Goal: Transaction & Acquisition: Purchase product/service

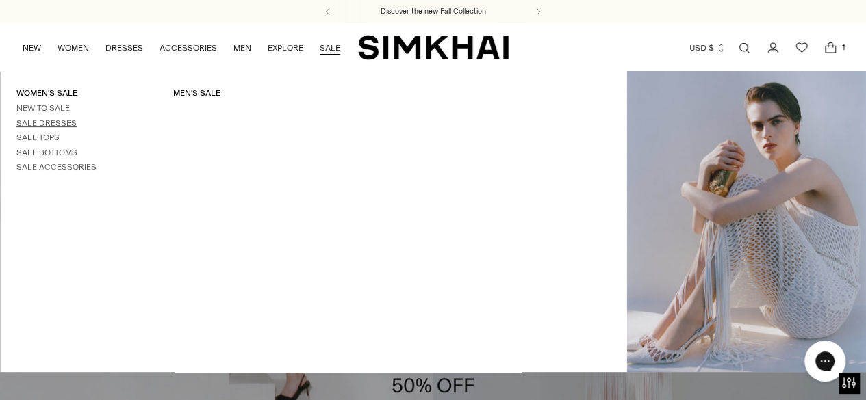
click at [44, 123] on link "Sale Dresses" at bounding box center [46, 123] width 60 height 10
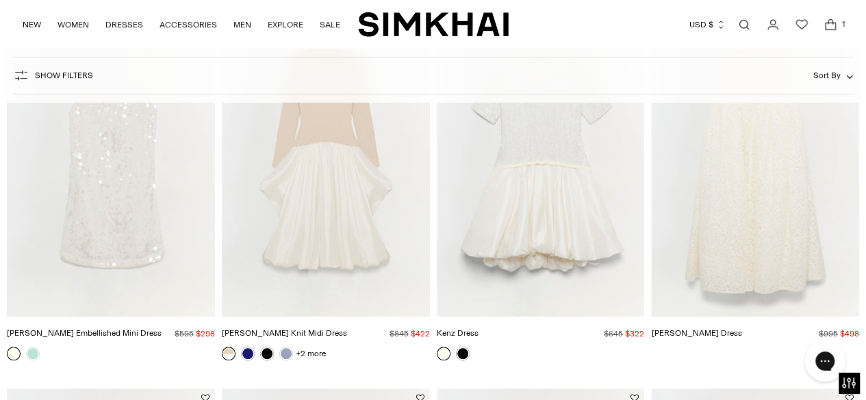
scroll to position [576, 0]
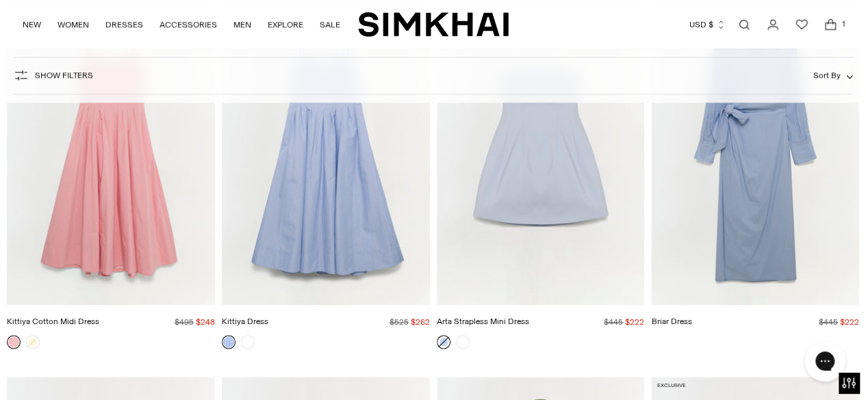
scroll to position [3227, 0]
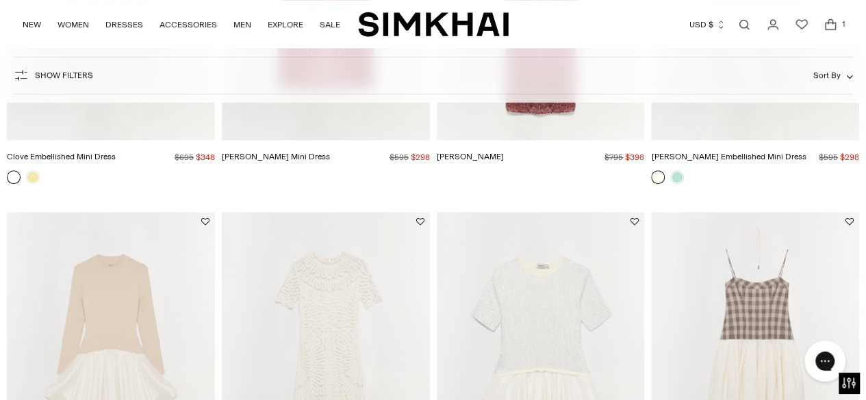
scroll to position [356, 0]
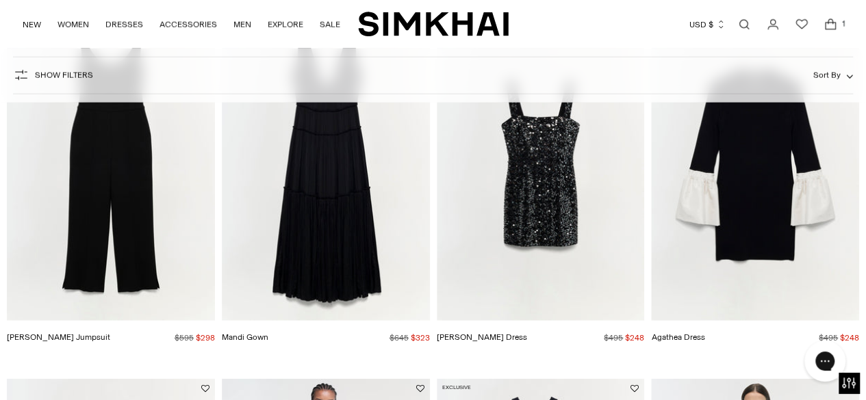
scroll to position [2043, 0]
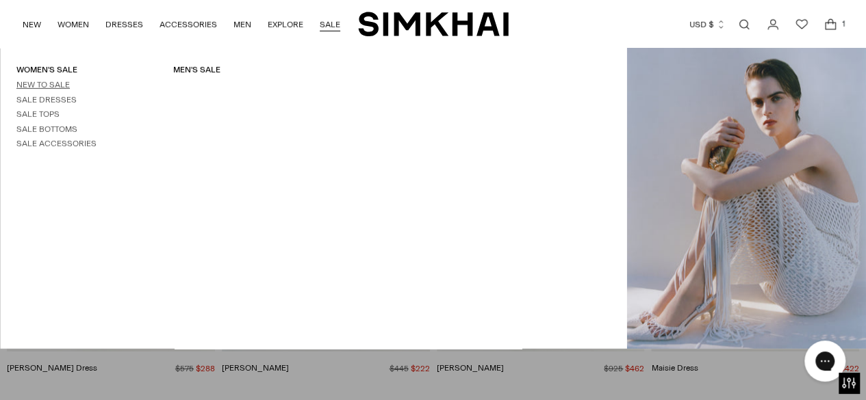
click at [55, 88] on link "New to Sale" at bounding box center [42, 85] width 53 height 10
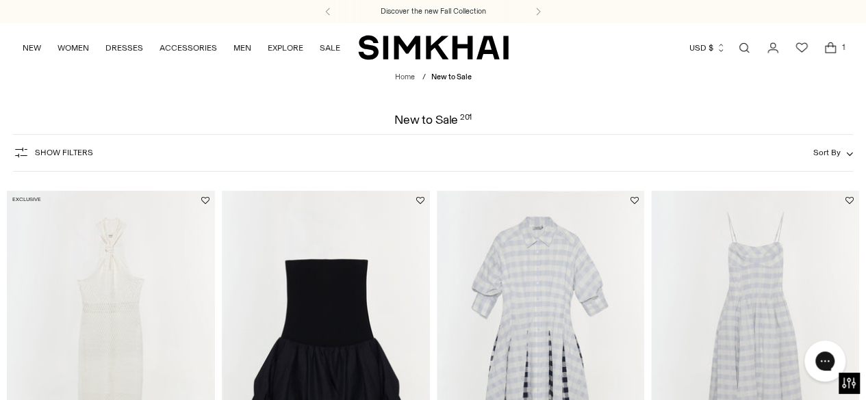
click at [0, 0] on img "Kittiya Cotton Midi Dress" at bounding box center [0, 0] width 0 height 0
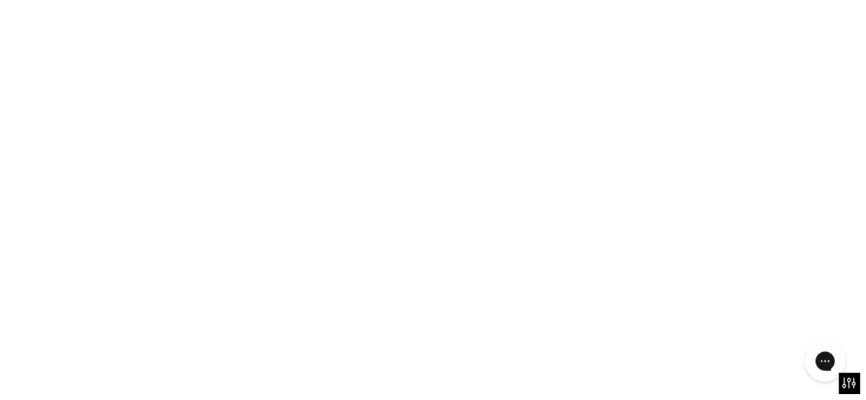
scroll to position [287, 0]
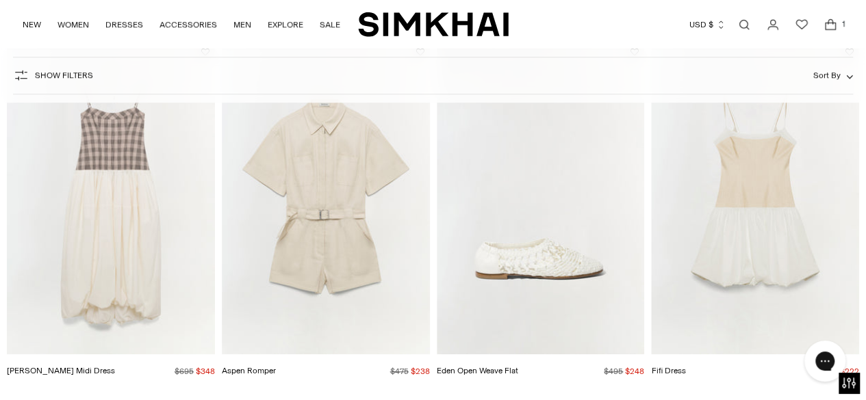
click at [742, 25] on link "Open search modal" at bounding box center [743, 24] width 27 height 27
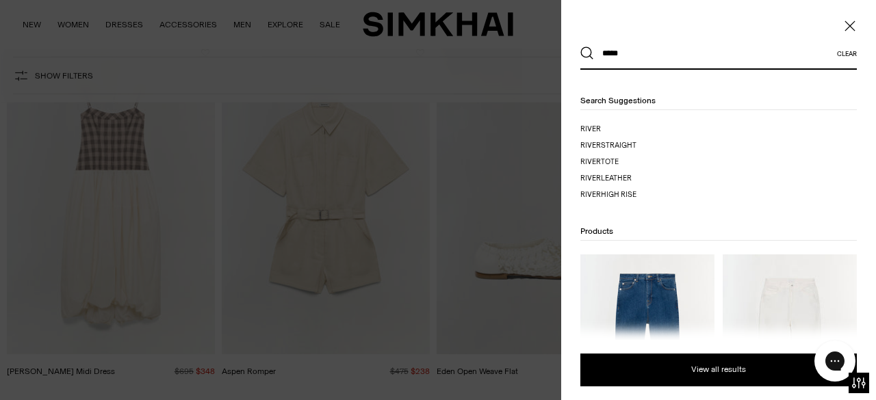
type input "*****"
click at [642, 271] on img at bounding box center [647, 355] width 134 height 201
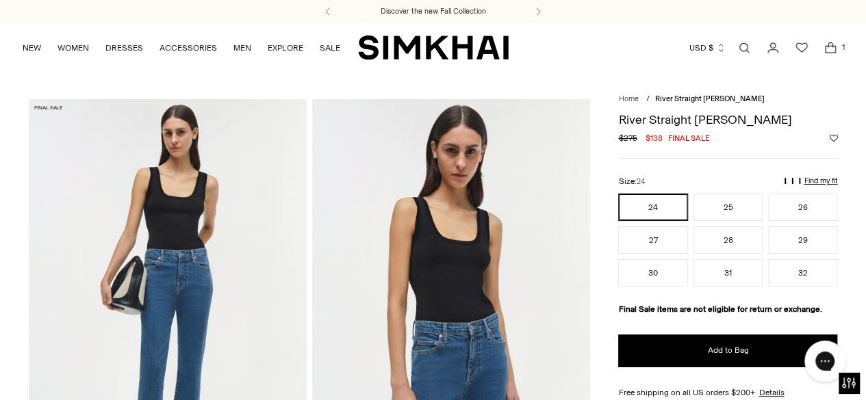
click at [742, 53] on link "Open search modal" at bounding box center [743, 47] width 27 height 27
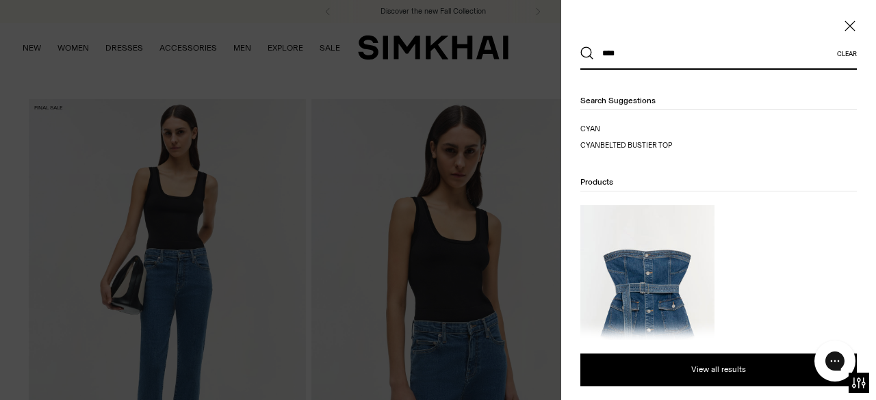
type input "****"
click at [634, 244] on img at bounding box center [647, 305] width 134 height 201
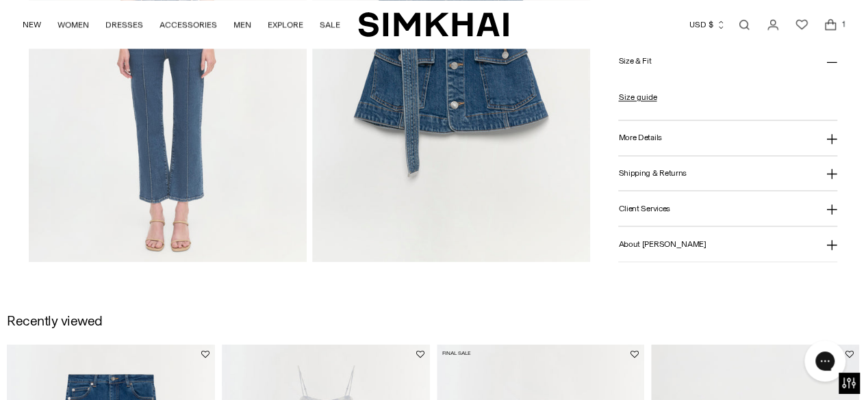
scroll to position [1014, 0]
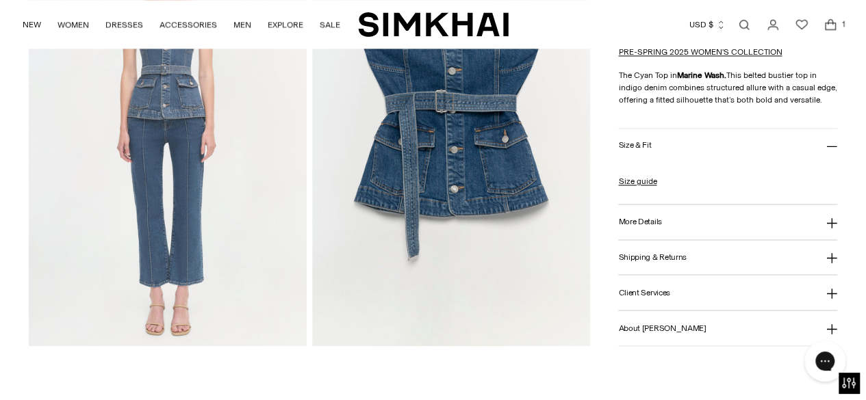
click at [662, 225] on button "More Details" at bounding box center [727, 222] width 219 height 35
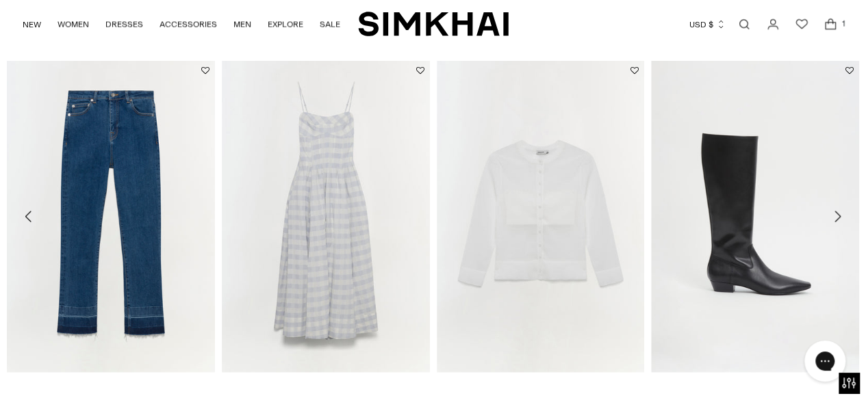
scroll to position [1383, 0]
click at [753, 17] on link "Open search modal" at bounding box center [743, 24] width 27 height 27
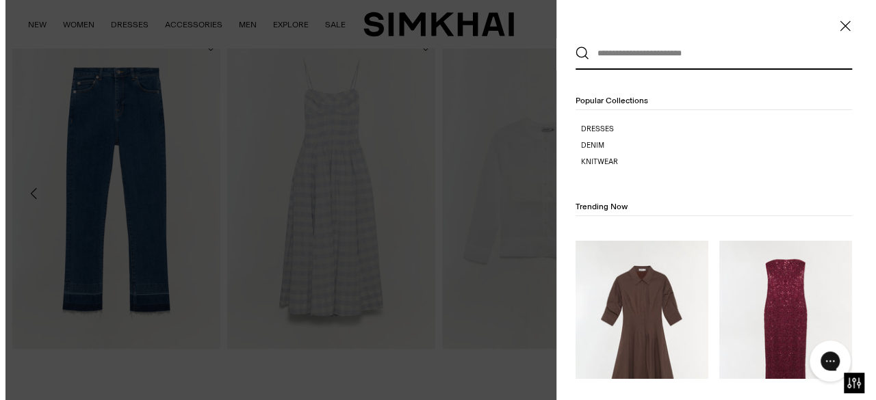
scroll to position [0, 0]
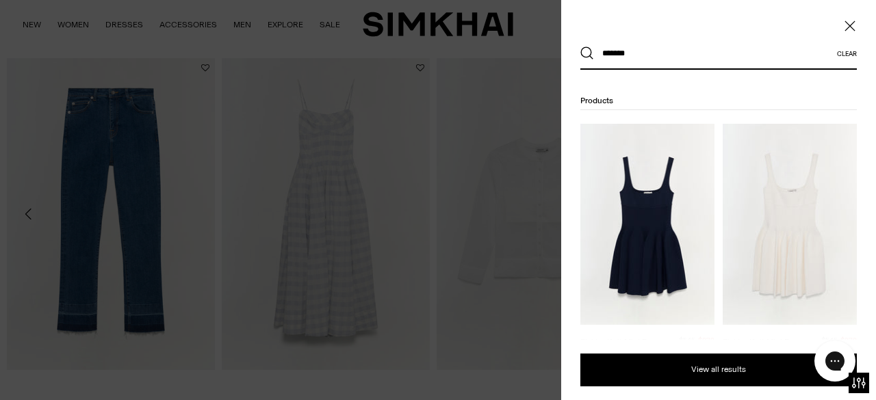
type input "*******"
click at [630, 217] on img at bounding box center [647, 224] width 134 height 201
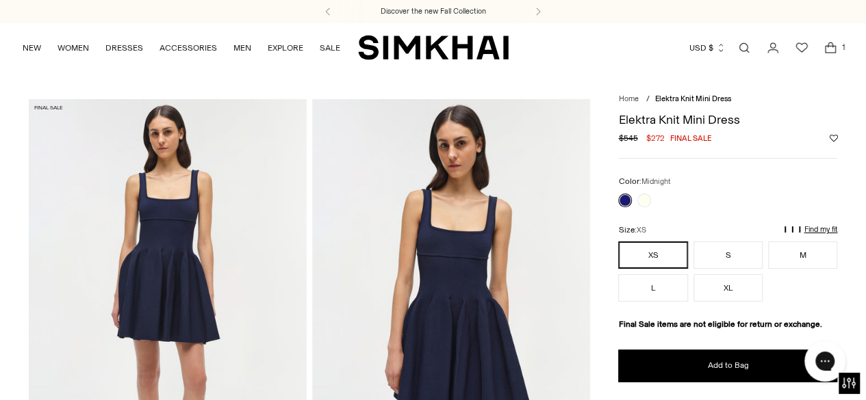
click at [741, 48] on link "Open search modal" at bounding box center [743, 47] width 27 height 27
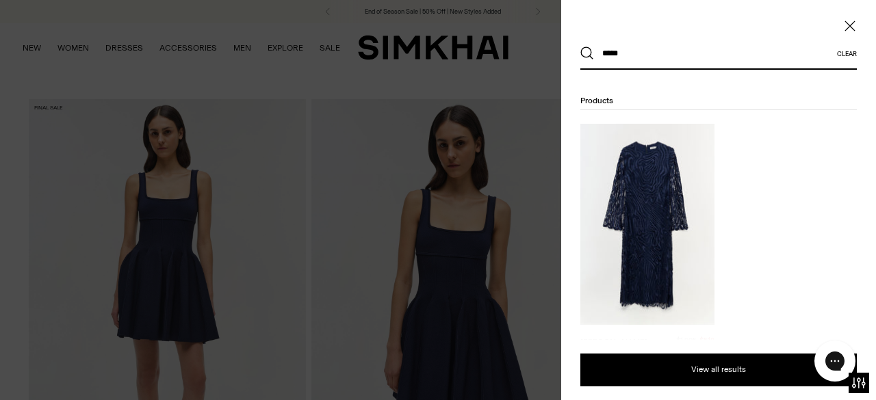
type input "*****"
click at [648, 242] on img at bounding box center [647, 224] width 134 height 201
